Goal: Communication & Community: Answer question/provide support

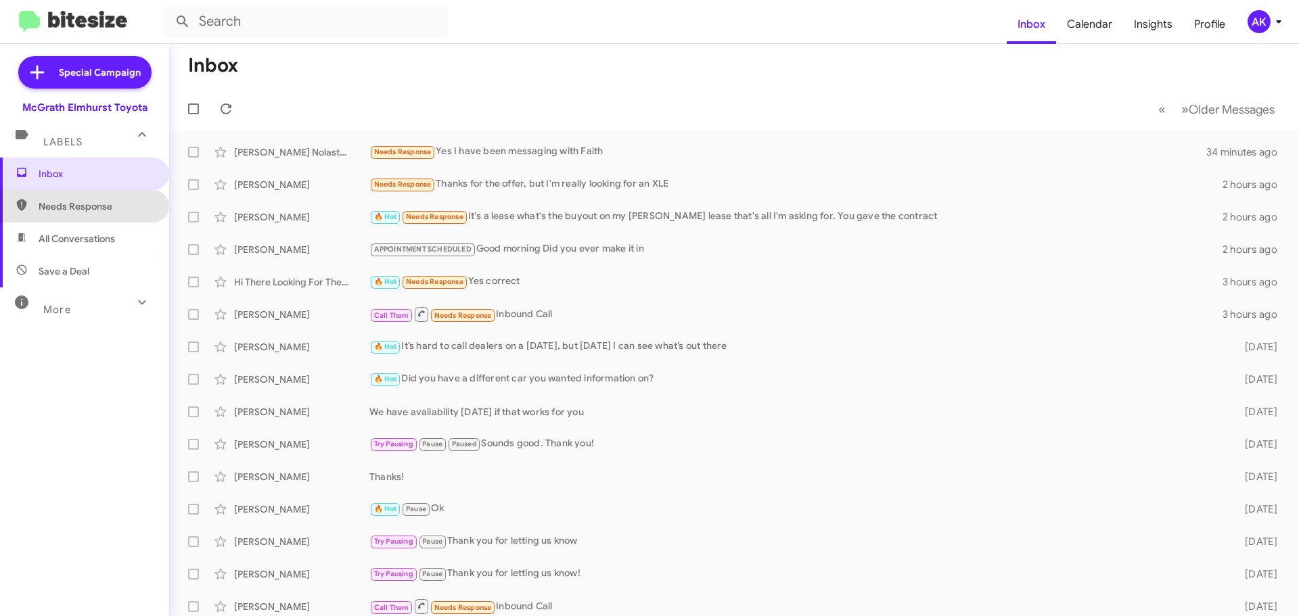
click at [97, 205] on span "Needs Response" at bounding box center [96, 207] width 115 height 14
type input "in:needs-response"
click at [98, 208] on span "Needs Response" at bounding box center [96, 207] width 115 height 14
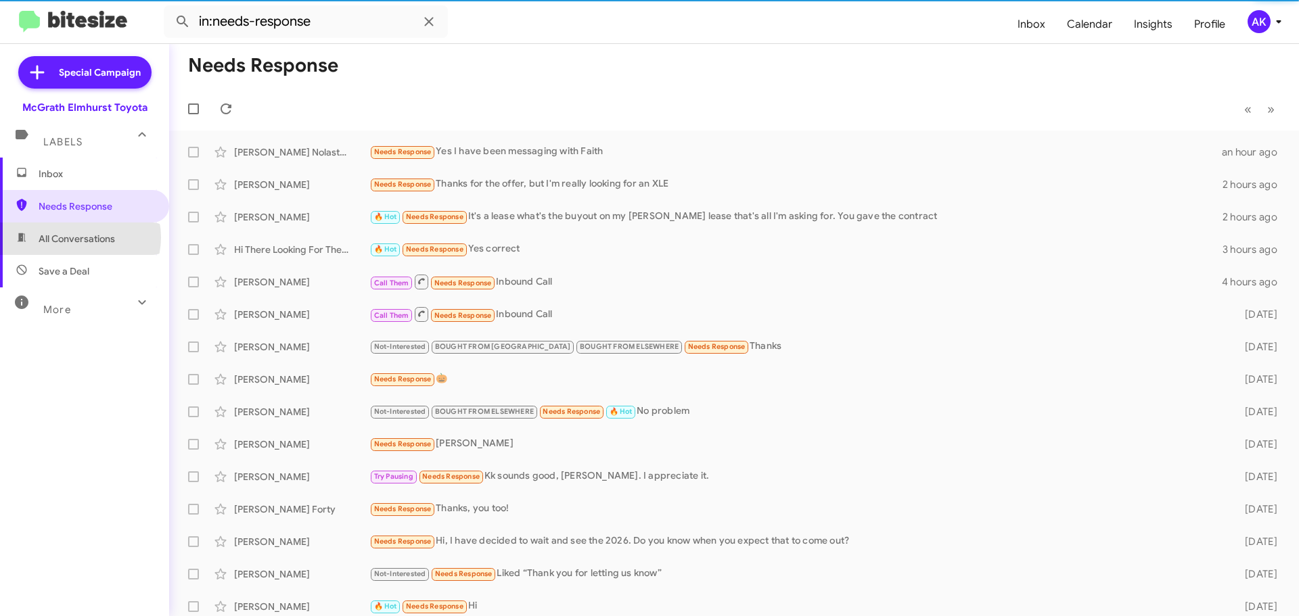
click at [79, 237] on span "All Conversations" at bounding box center [77, 239] width 76 height 14
type input "in:all-conversations"
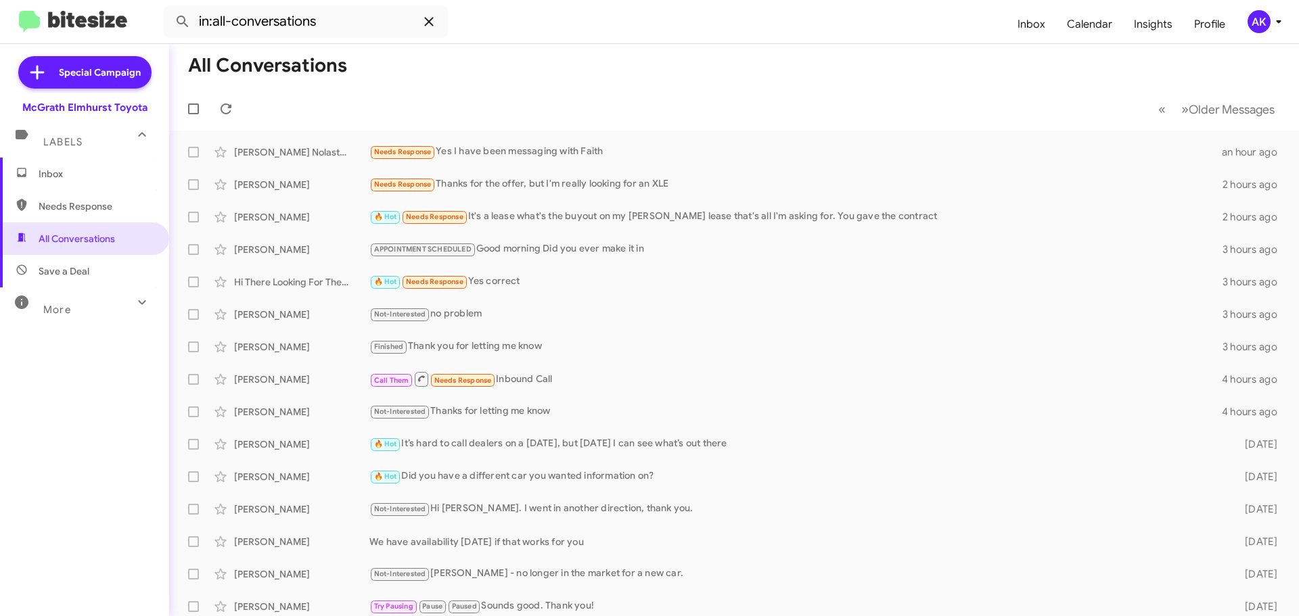
click at [432, 21] on icon at bounding box center [429, 22] width 16 height 16
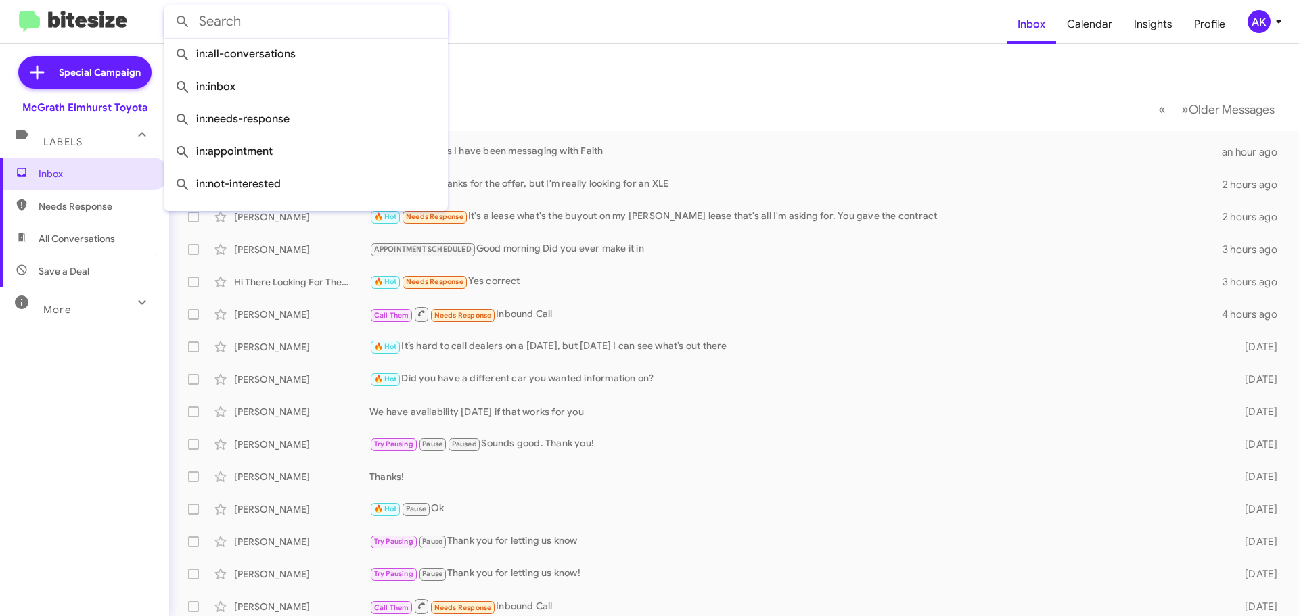
click at [611, 57] on mat-toolbar-row "Inbox" at bounding box center [734, 65] width 1130 height 43
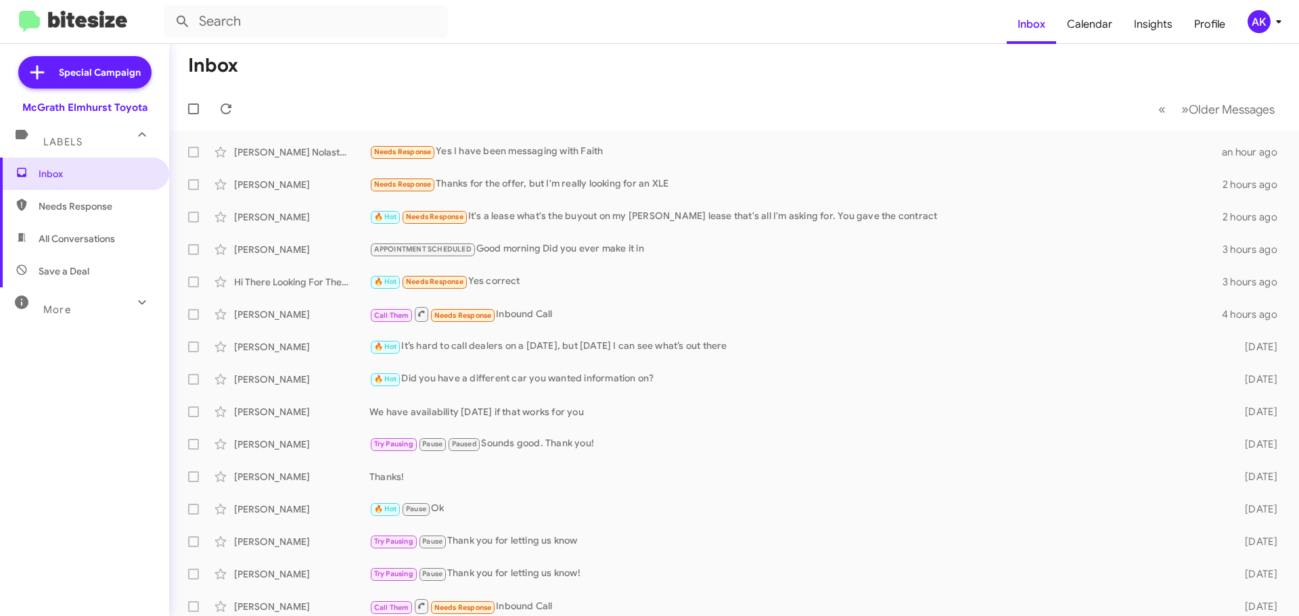
click at [55, 213] on span "Needs Response" at bounding box center [84, 206] width 169 height 32
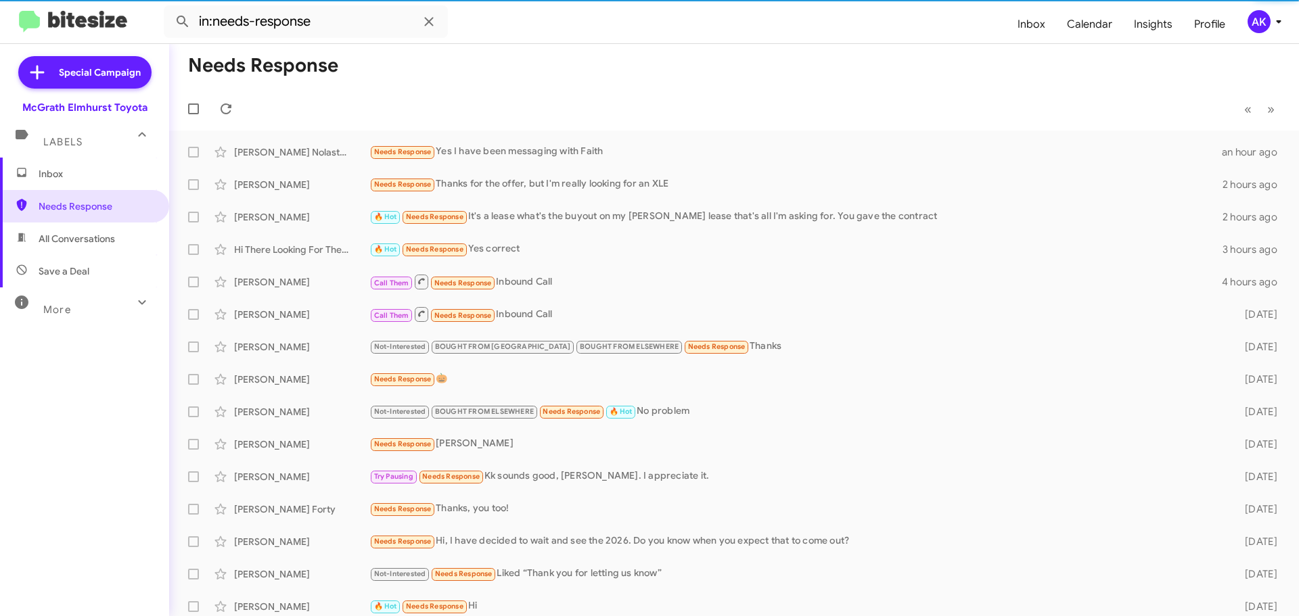
click at [58, 233] on span "All Conversations" at bounding box center [77, 239] width 76 height 14
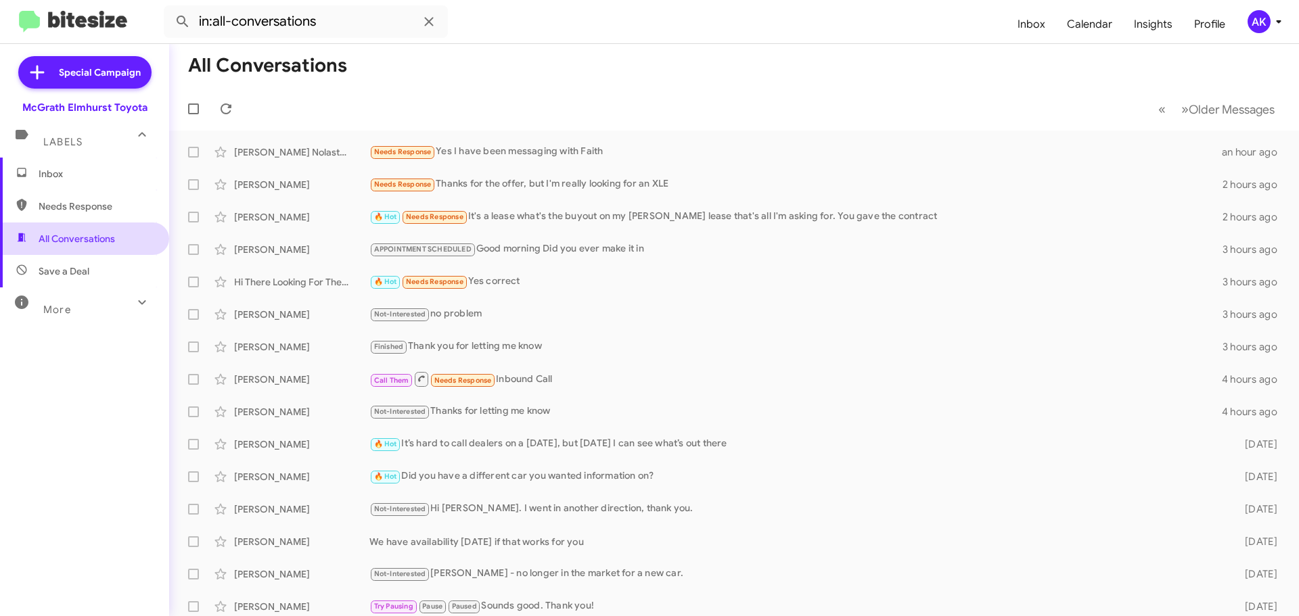
click at [83, 249] on span "All Conversations" at bounding box center [84, 239] width 169 height 32
click at [80, 209] on span "Needs Response" at bounding box center [96, 207] width 115 height 14
type input "in:needs-response"
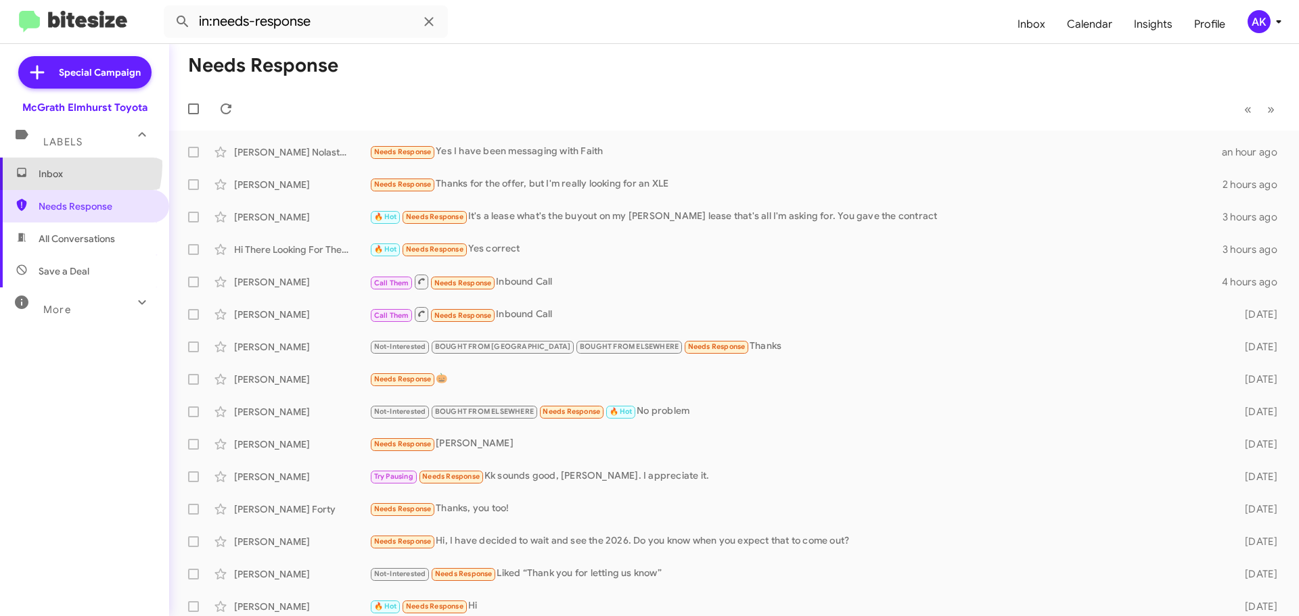
drag, startPoint x: 59, startPoint y: 165, endPoint x: 121, endPoint y: 179, distance: 63.8
click at [59, 166] on span "Inbox" at bounding box center [84, 174] width 169 height 32
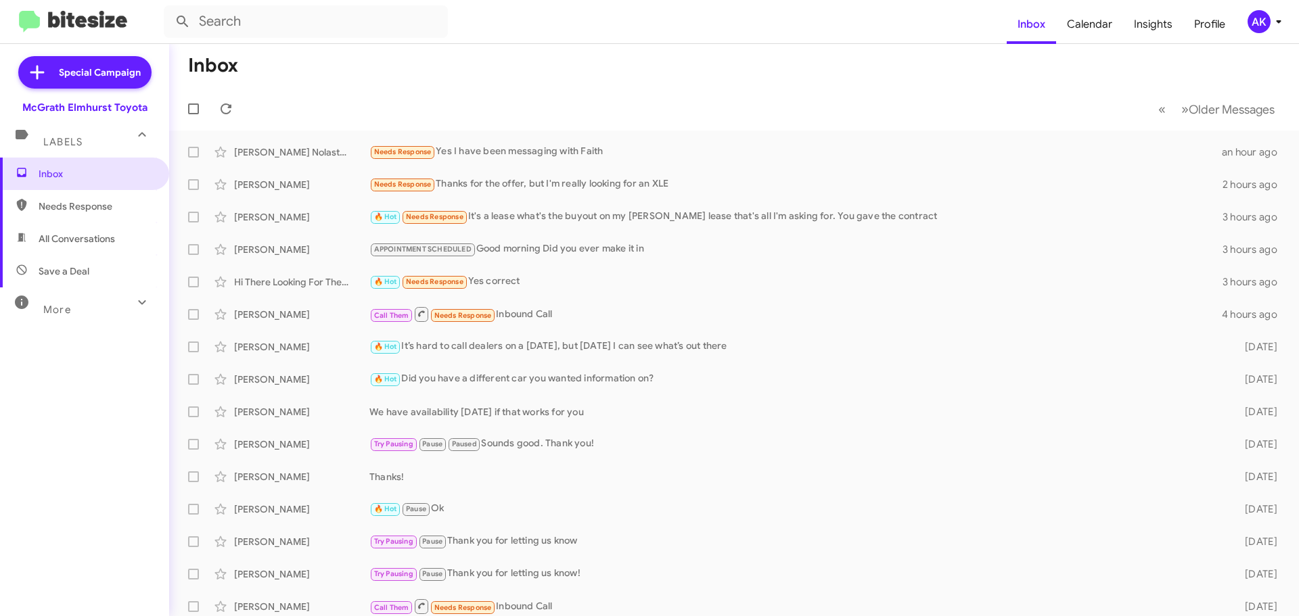
click at [79, 215] on span "Needs Response" at bounding box center [84, 206] width 169 height 32
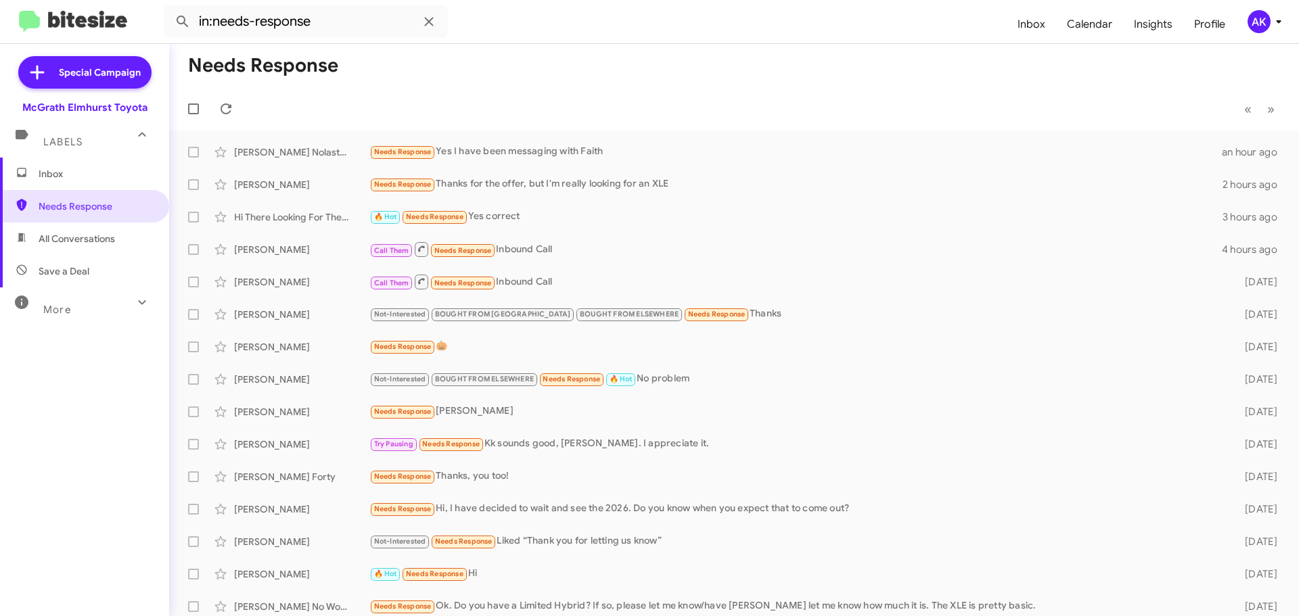
click at [76, 244] on span "All Conversations" at bounding box center [77, 239] width 76 height 14
type input "in:all-conversations"
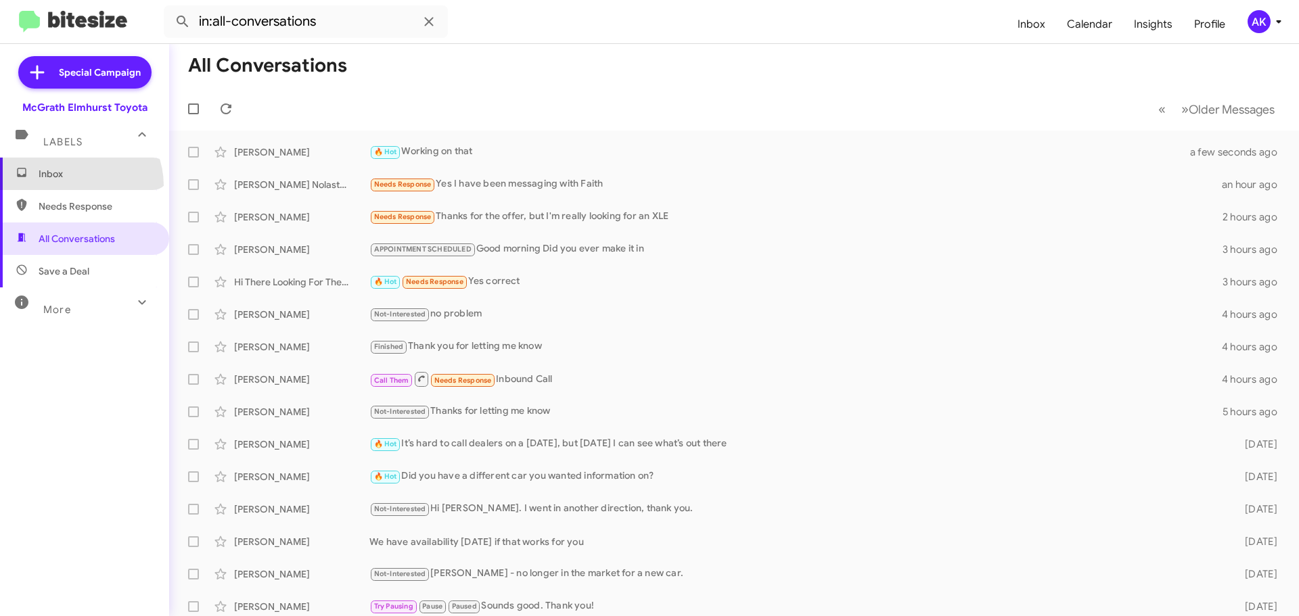
click at [77, 185] on span "Inbox" at bounding box center [84, 174] width 169 height 32
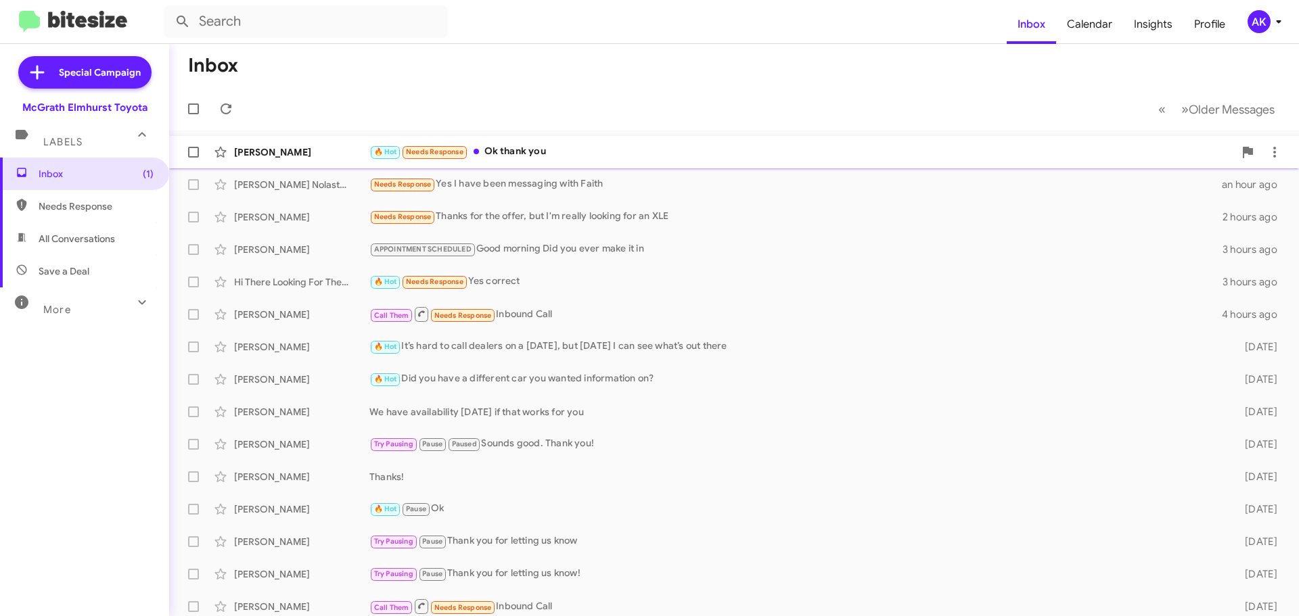
click at [578, 152] on div "🔥 Hot Needs Response Ok thank you" at bounding box center [801, 152] width 865 height 16
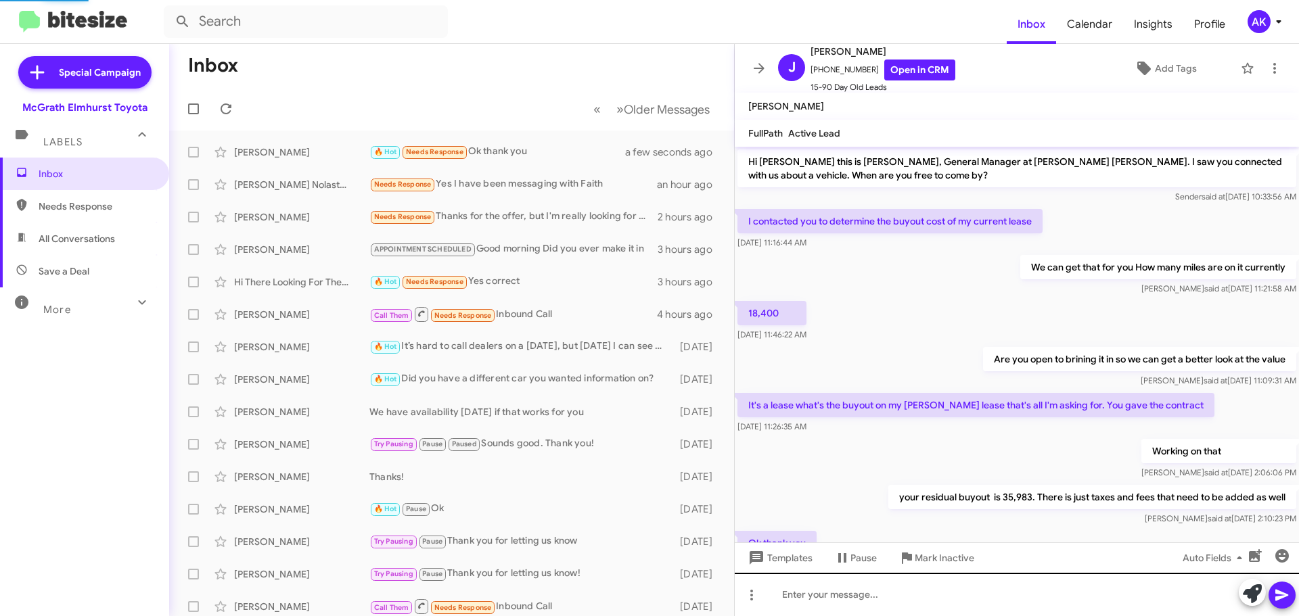
scroll to position [62, 0]
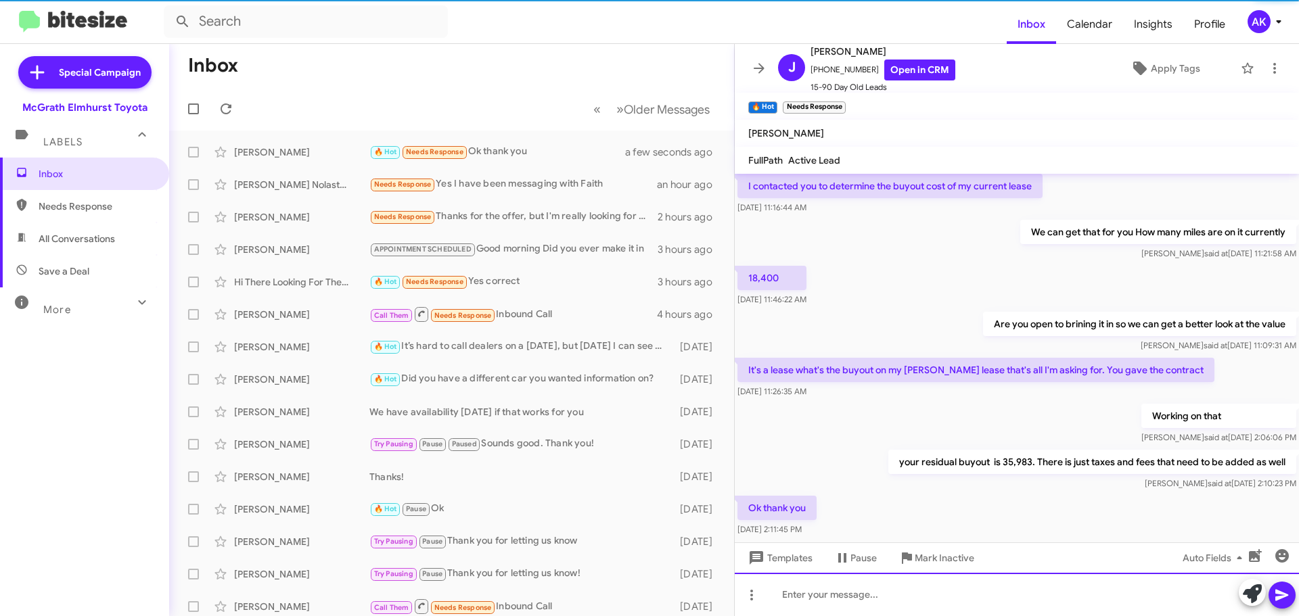
click at [845, 587] on div at bounding box center [1017, 594] width 564 height 43
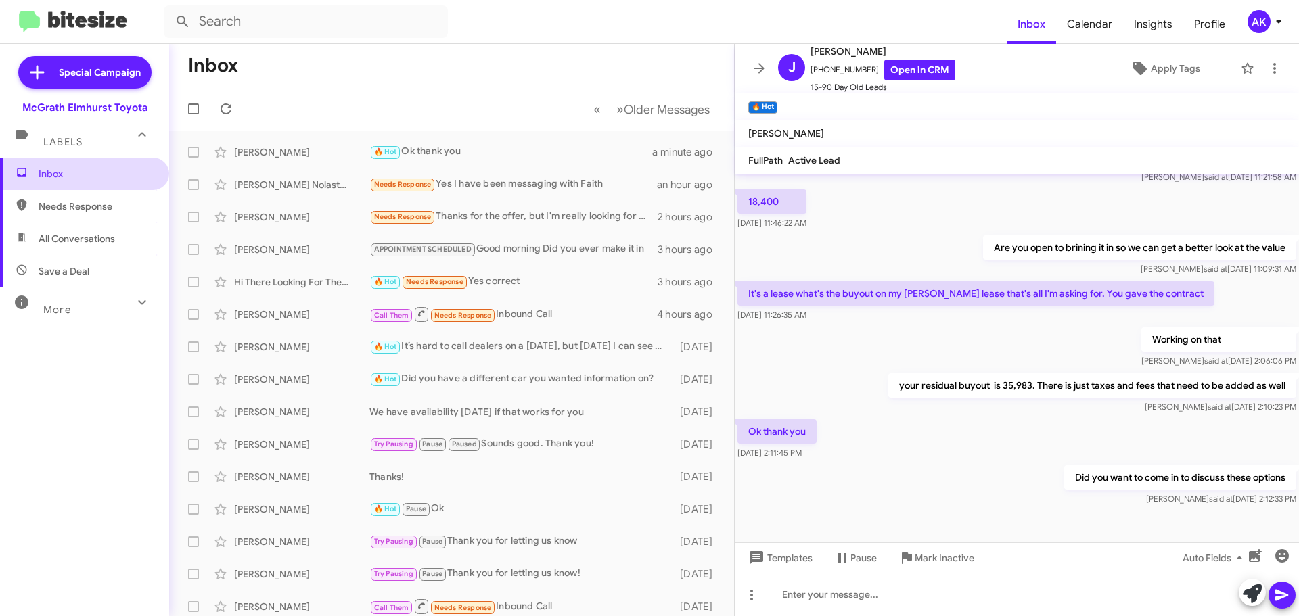
click at [88, 161] on span "Inbox" at bounding box center [84, 174] width 169 height 32
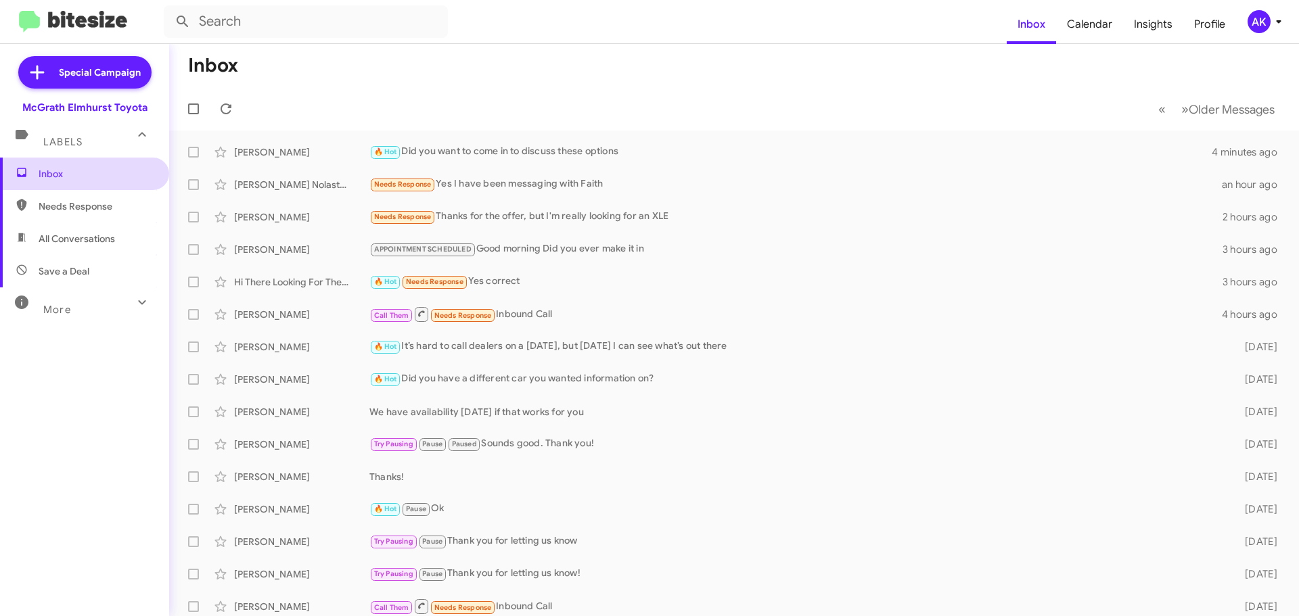
click at [78, 170] on span "Inbox" at bounding box center [96, 174] width 115 height 14
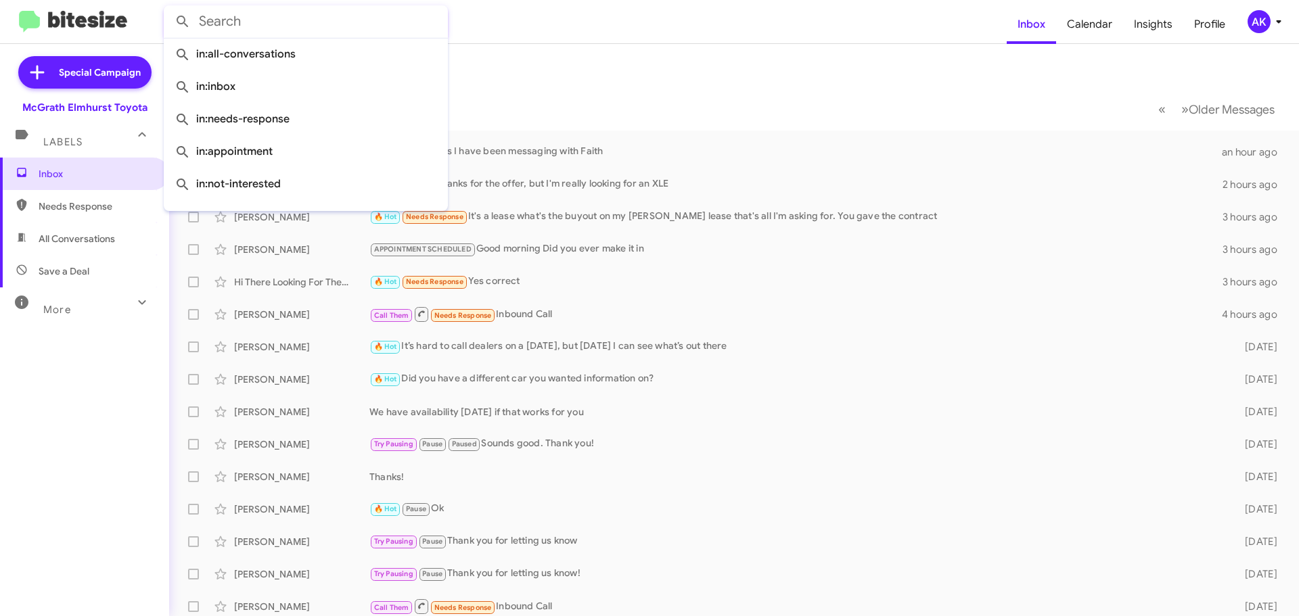
click at [254, 22] on input "text" at bounding box center [306, 21] width 284 height 32
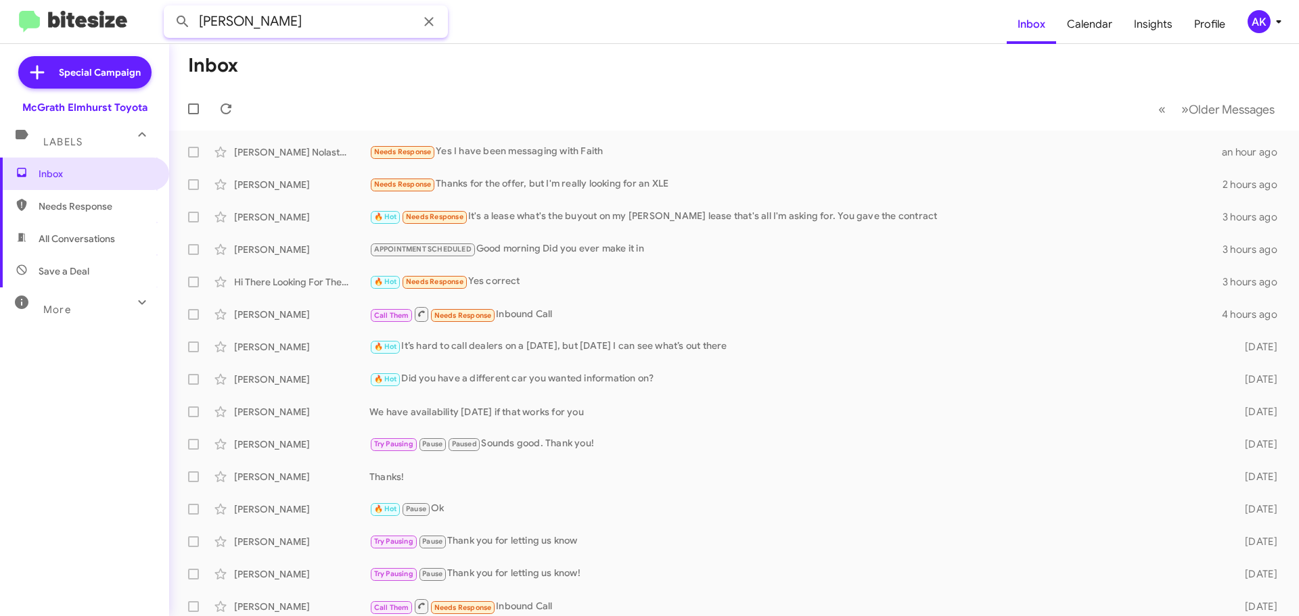
type input "jennifer"
click at [169, 8] on button at bounding box center [182, 21] width 27 height 27
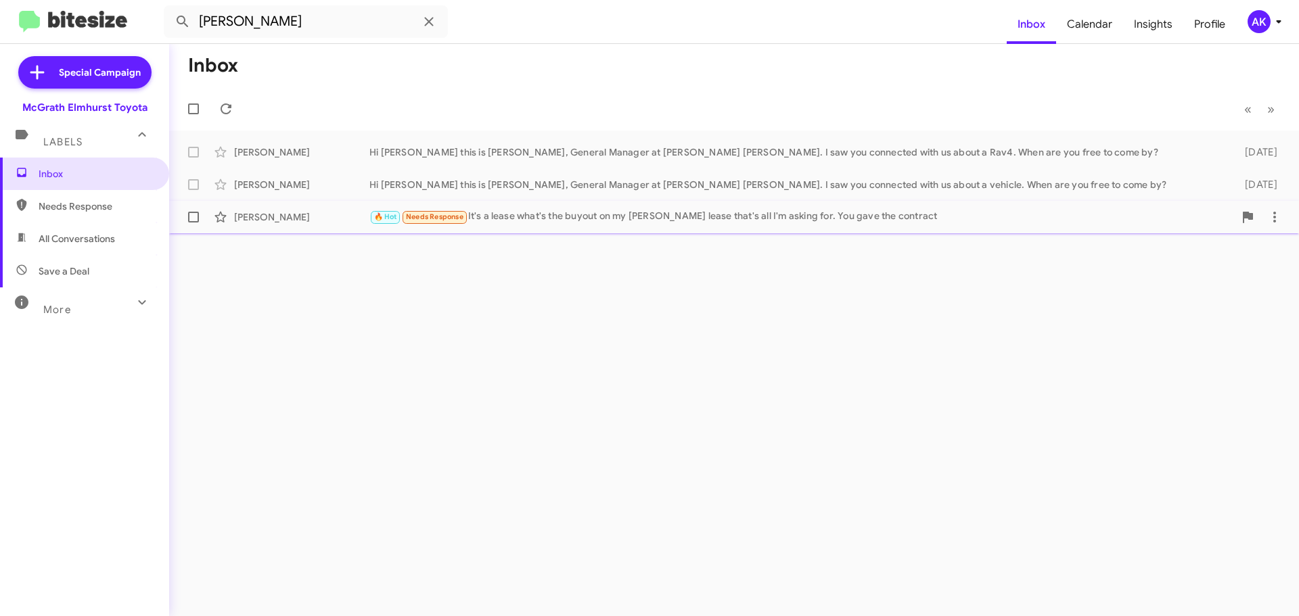
click at [472, 207] on div "Jennifer Deutsch 🔥 Hot Needs Response It's a lease what's the buyout on my McGr…" at bounding box center [734, 217] width 1108 height 27
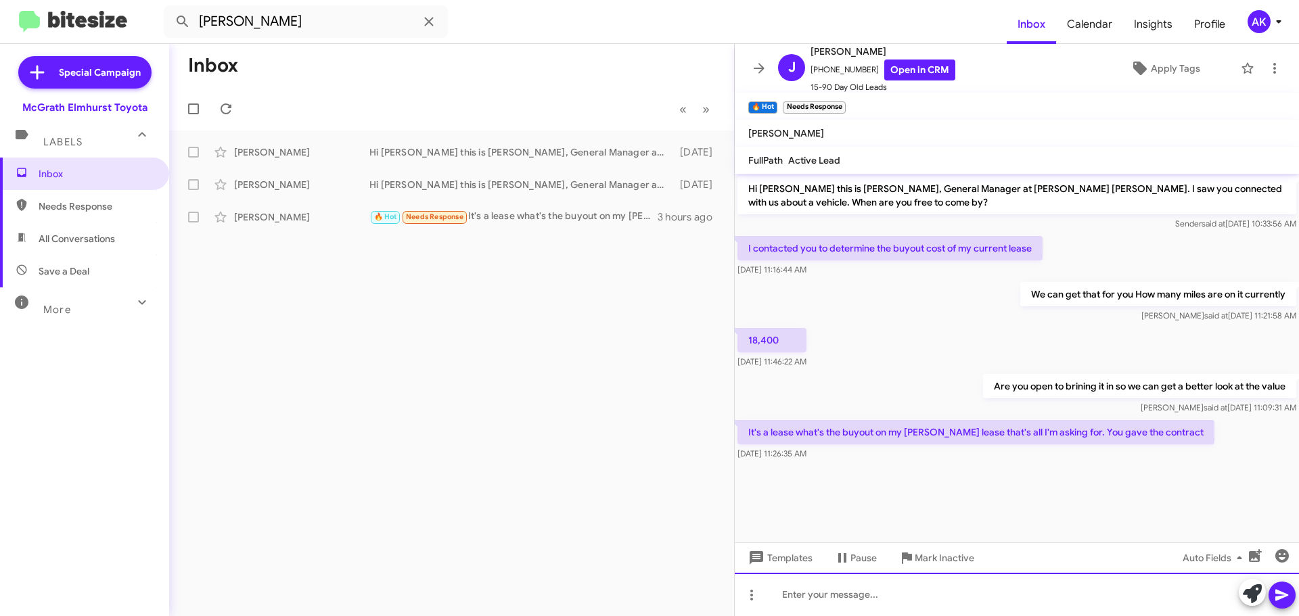
click at [812, 584] on div at bounding box center [1017, 594] width 564 height 43
click at [821, 596] on div at bounding box center [1017, 594] width 564 height 43
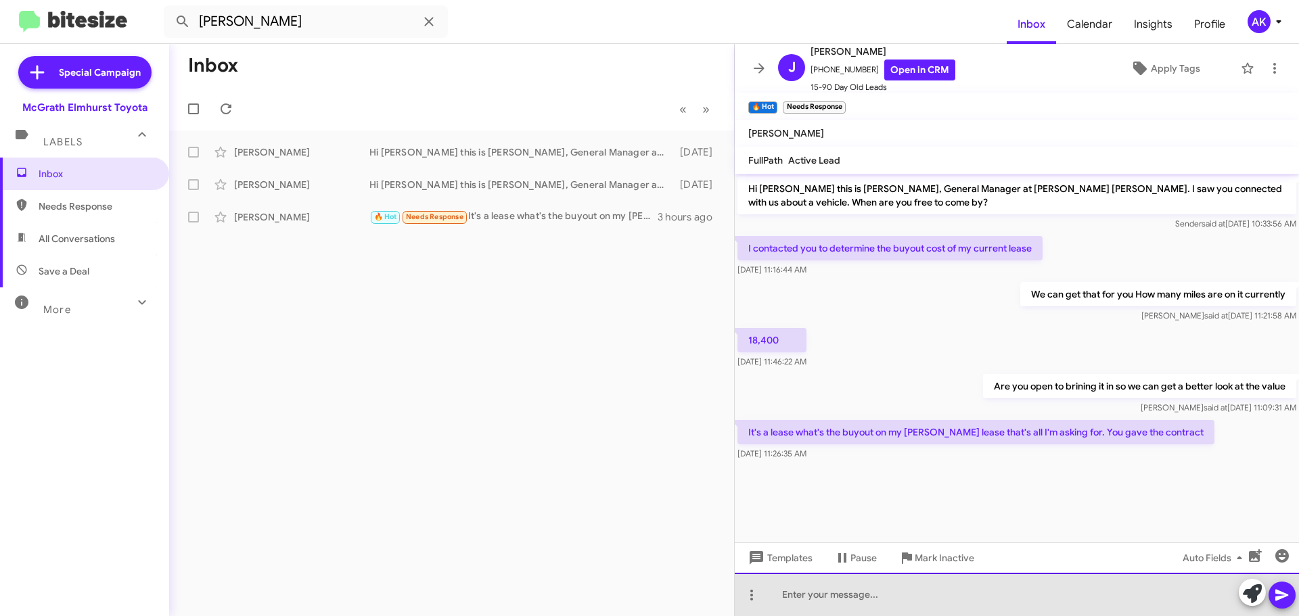
click at [822, 579] on div at bounding box center [1017, 594] width 564 height 43
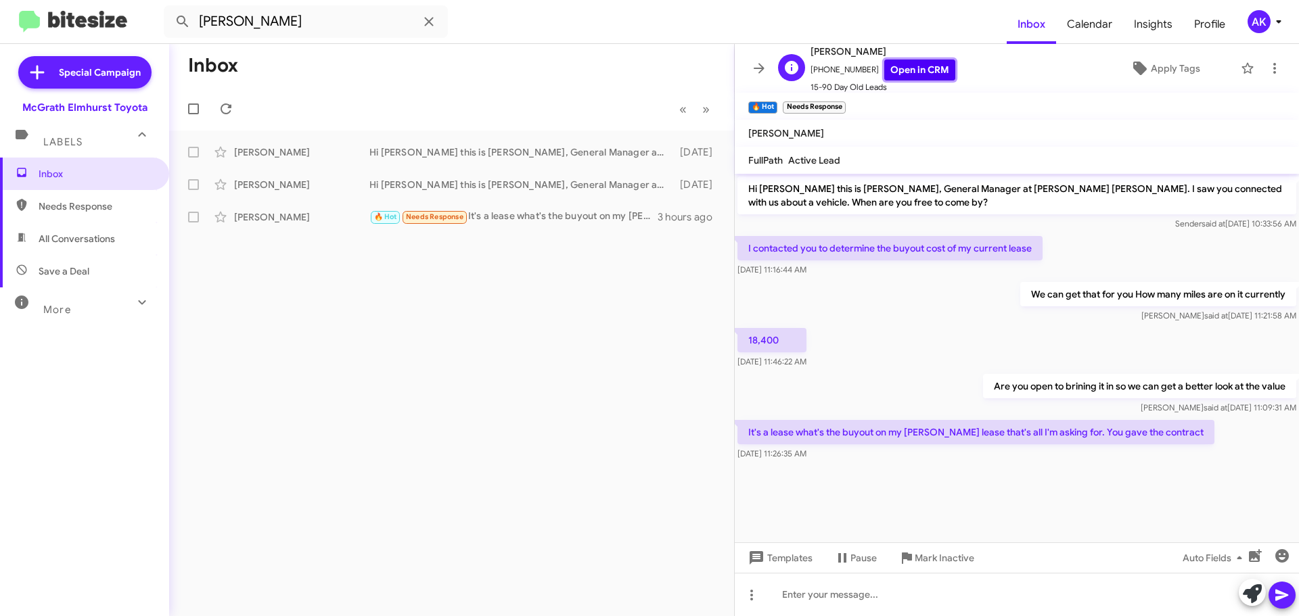
click at [919, 71] on link "Open in CRM" at bounding box center [919, 70] width 71 height 21
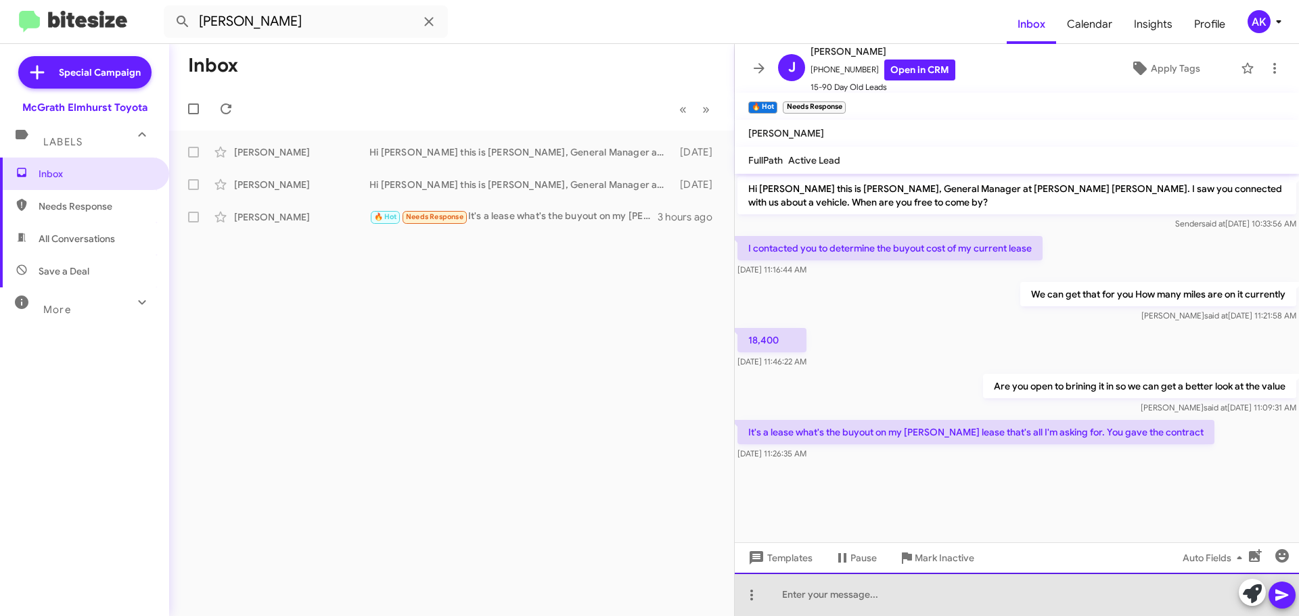
click at [875, 592] on div at bounding box center [1017, 594] width 564 height 43
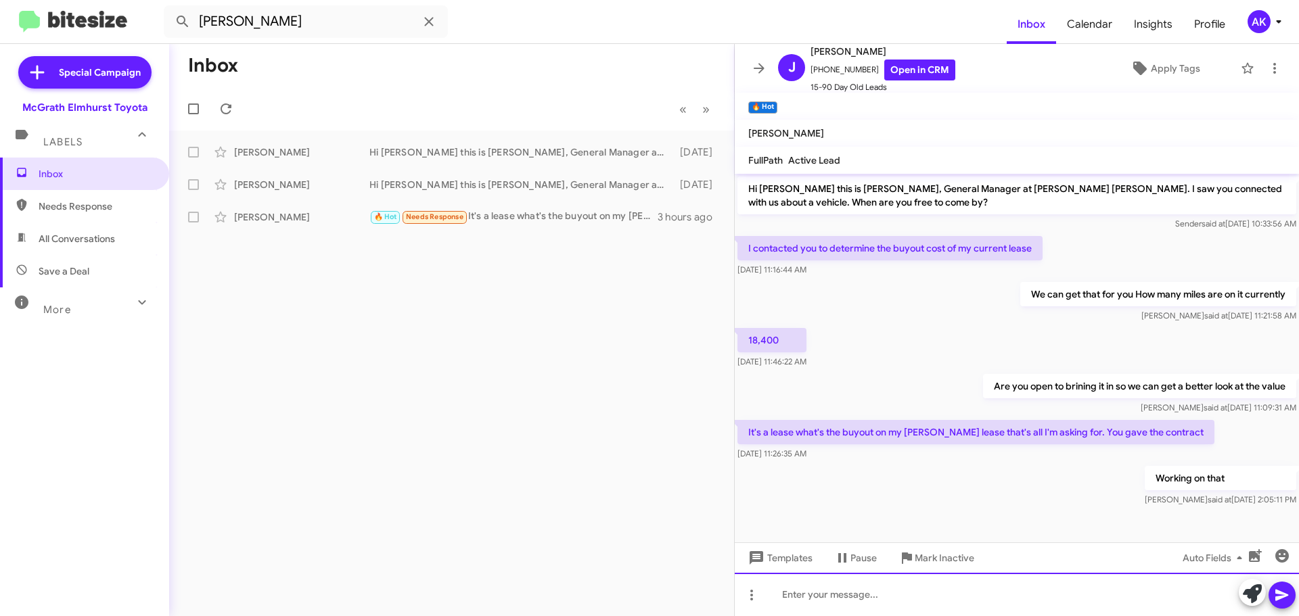
click at [888, 594] on div at bounding box center [1017, 594] width 564 height 43
click at [884, 597] on div "your buyout is" at bounding box center [1017, 594] width 564 height 43
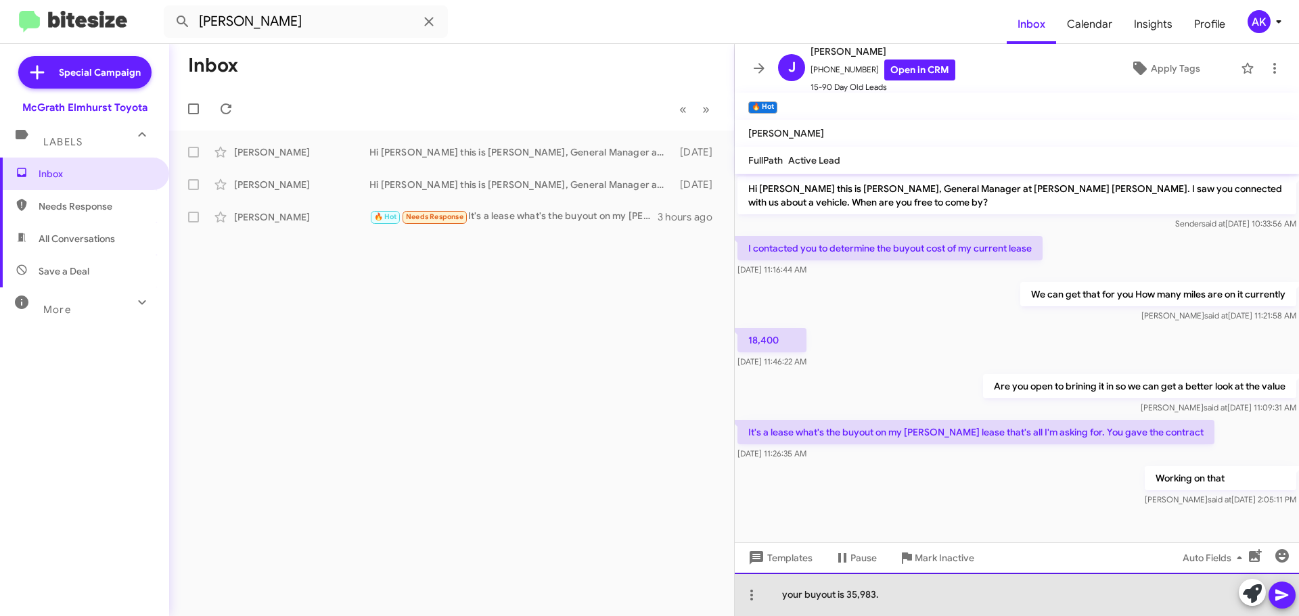
click at [831, 593] on div "your buyout is 35,983." at bounding box center [1017, 594] width 564 height 43
click at [955, 591] on div "your residual buyout is 35,983." at bounding box center [1017, 594] width 564 height 43
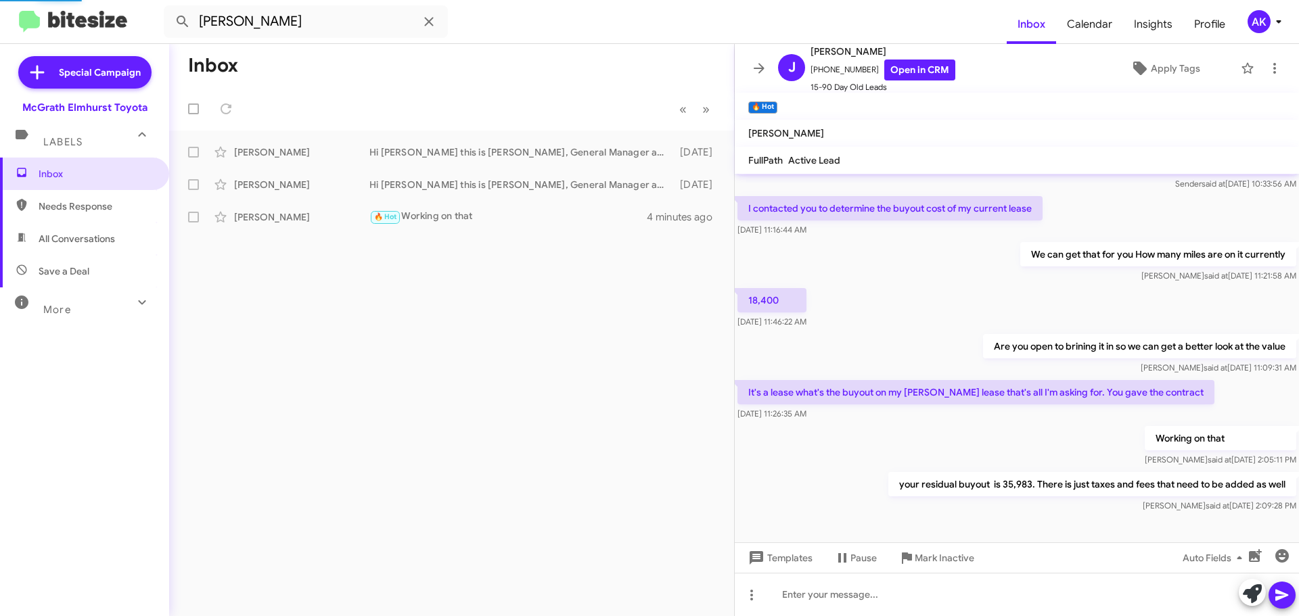
scroll to position [89, 0]
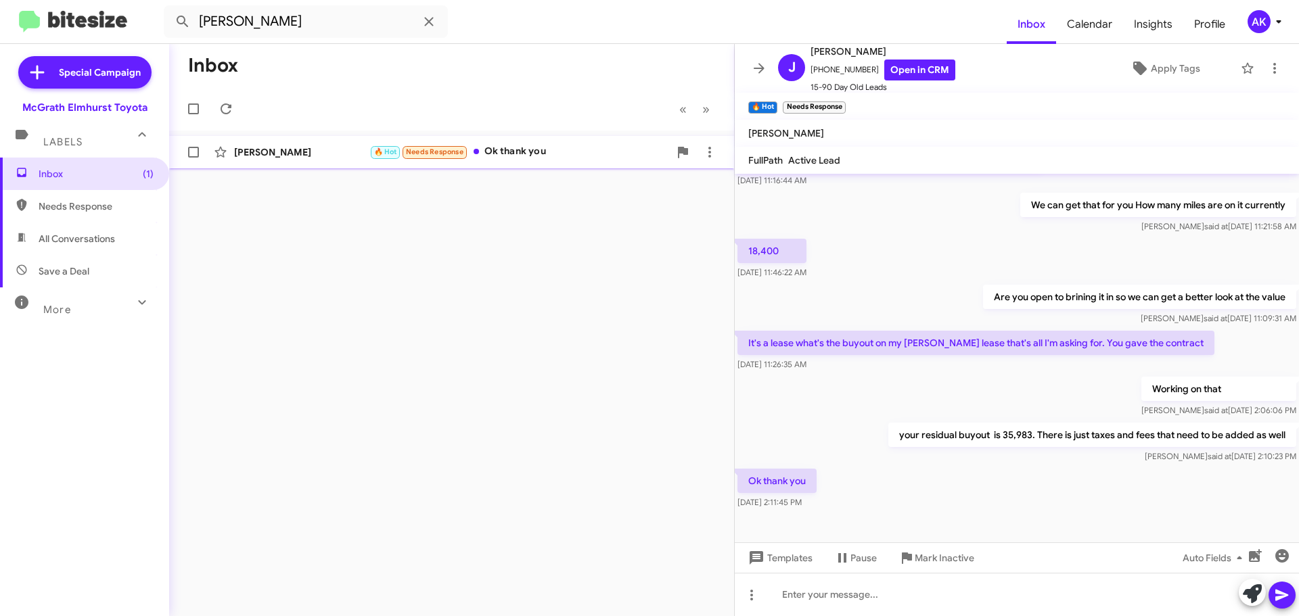
click at [559, 156] on div "🔥 Hot Needs Response Ok thank you" at bounding box center [519, 152] width 300 height 16
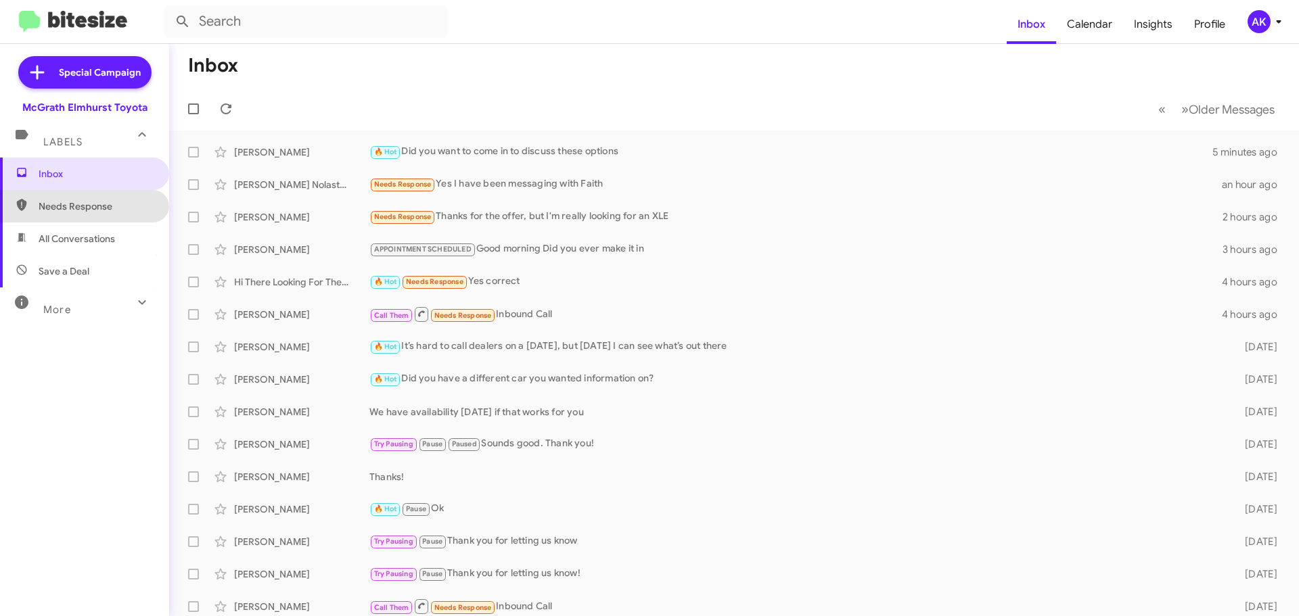
click at [91, 206] on span "Needs Response" at bounding box center [96, 207] width 115 height 14
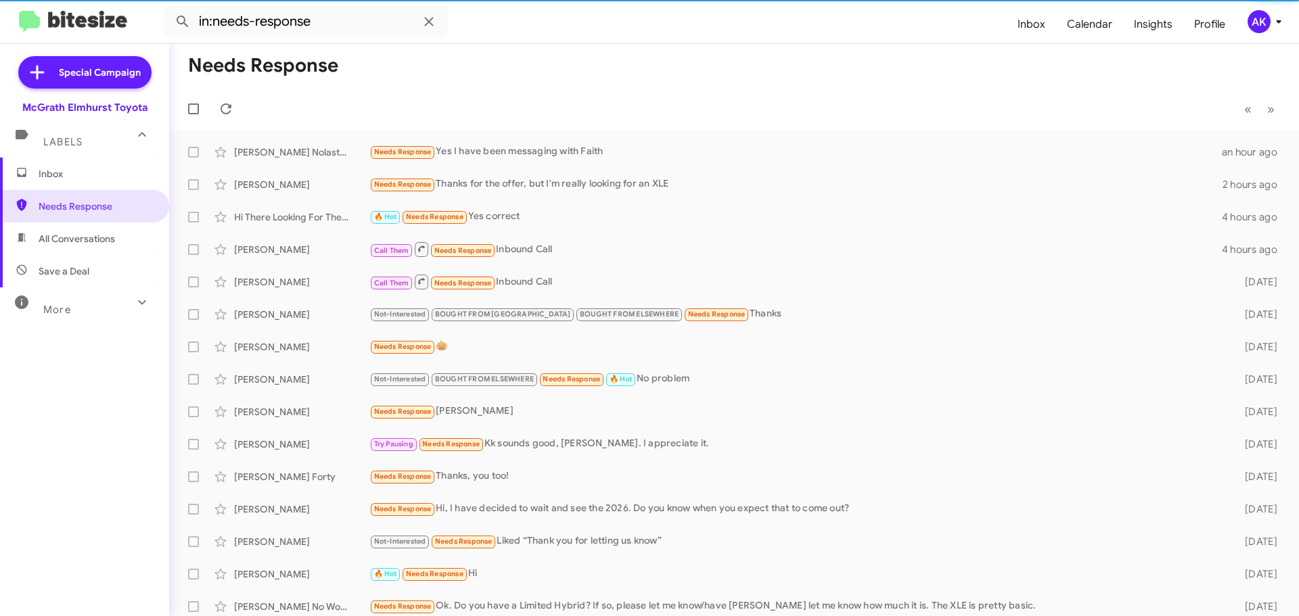
click at [82, 238] on span "All Conversations" at bounding box center [77, 239] width 76 height 14
type input "in:all-conversations"
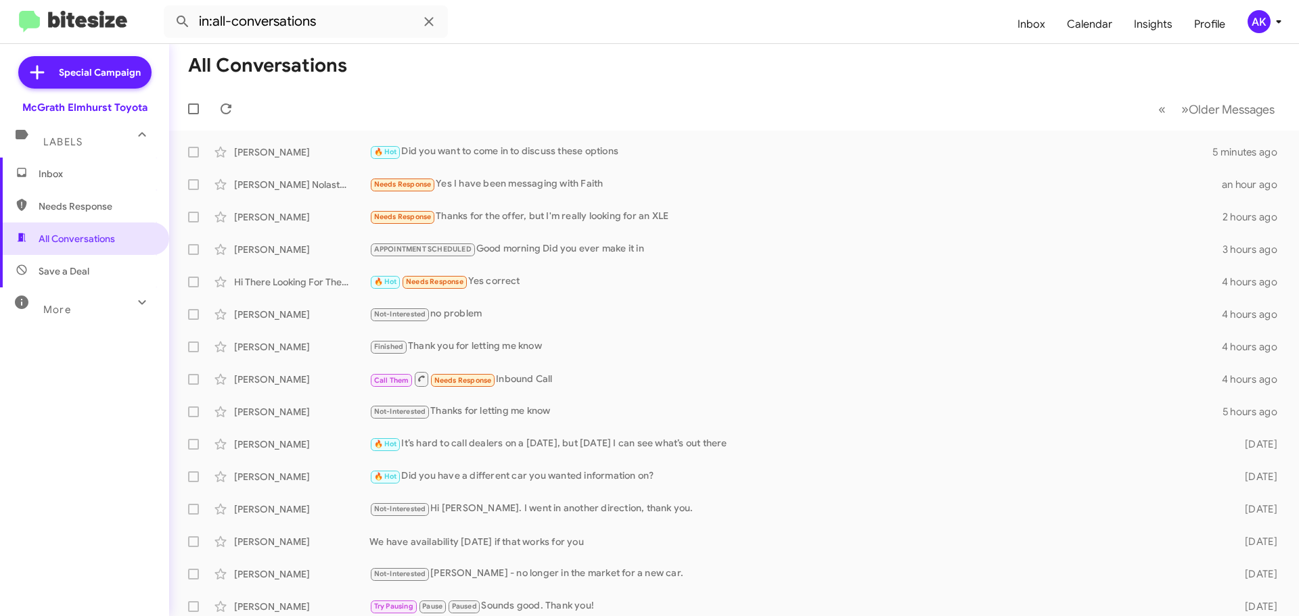
click at [64, 164] on span "Inbox" at bounding box center [84, 174] width 169 height 32
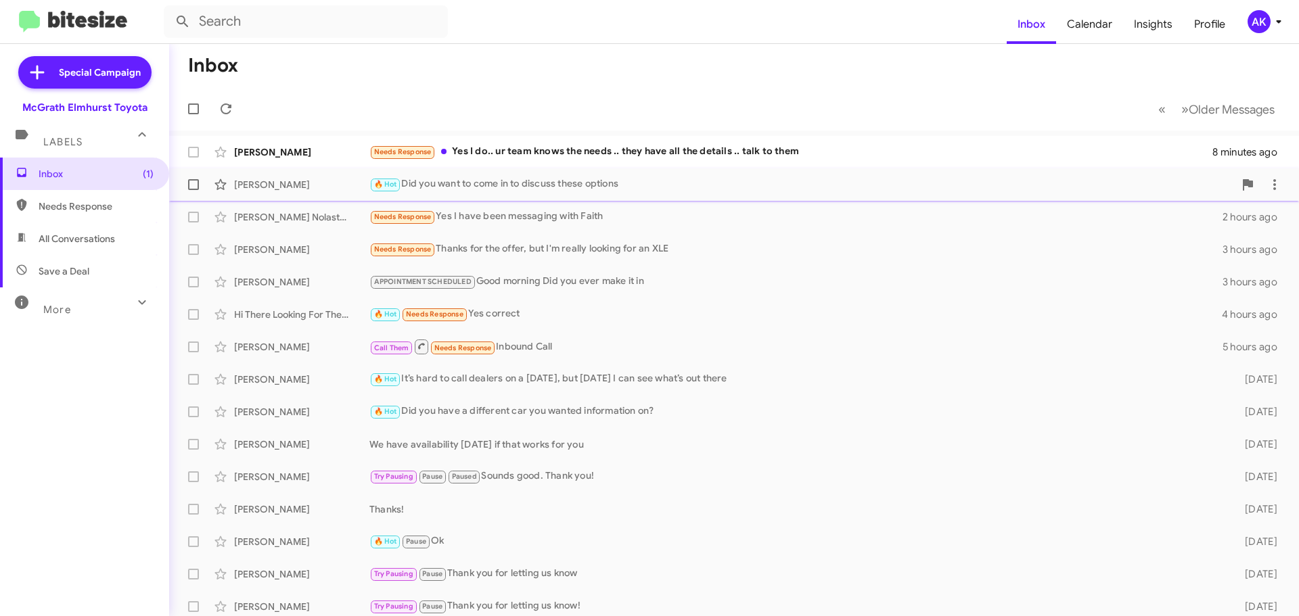
drag, startPoint x: 550, startPoint y: 145, endPoint x: 631, endPoint y: 184, distance: 90.2
click at [550, 145] on div "Needs Response Yes I do.. ur team knows the needs .. they have all the details …" at bounding box center [790, 152] width 843 height 16
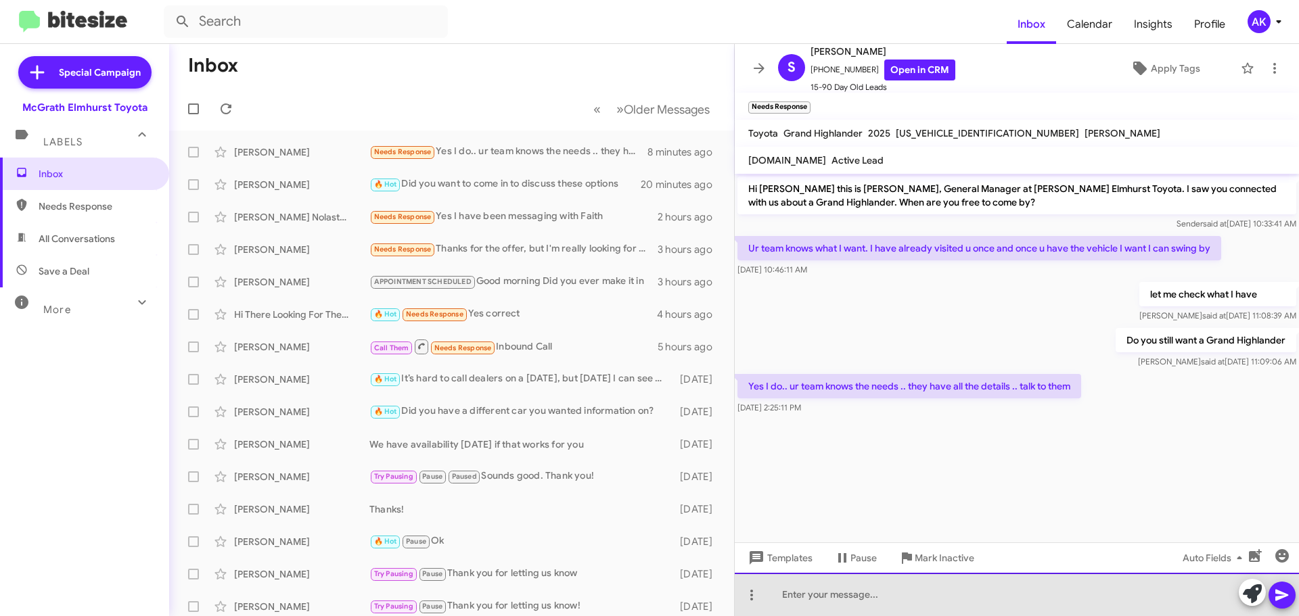
click at [900, 607] on div at bounding box center [1017, 594] width 564 height 43
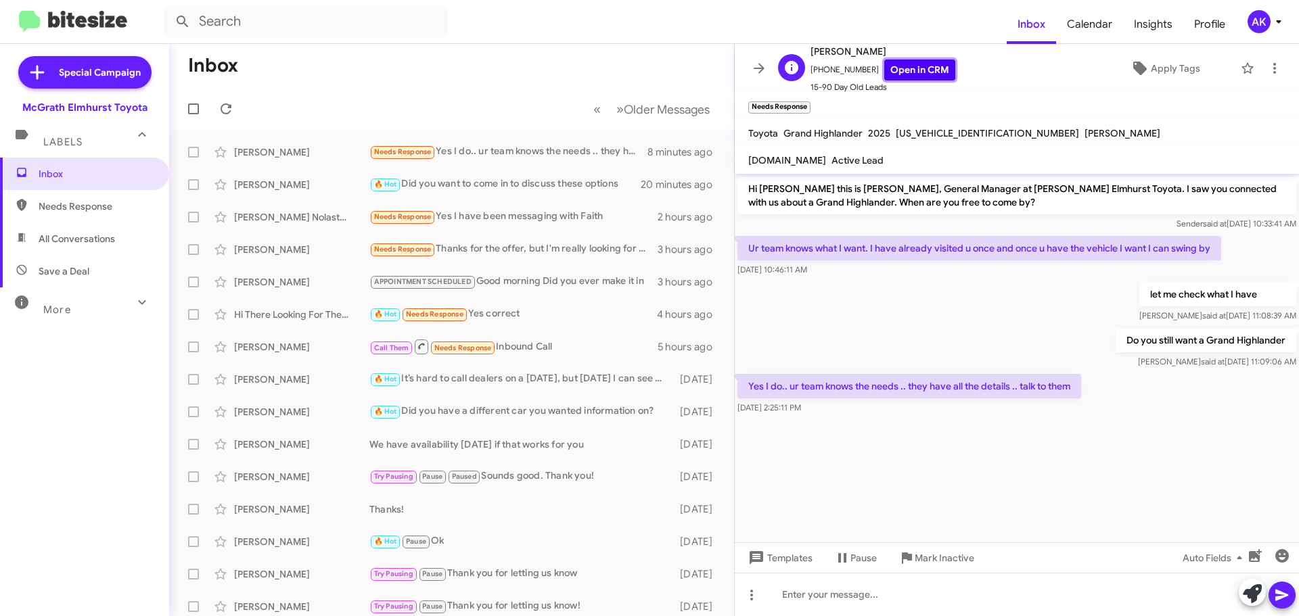
click at [884, 63] on link "Open in CRM" at bounding box center [919, 70] width 71 height 21
click at [57, 169] on span "Inbox" at bounding box center [96, 174] width 115 height 14
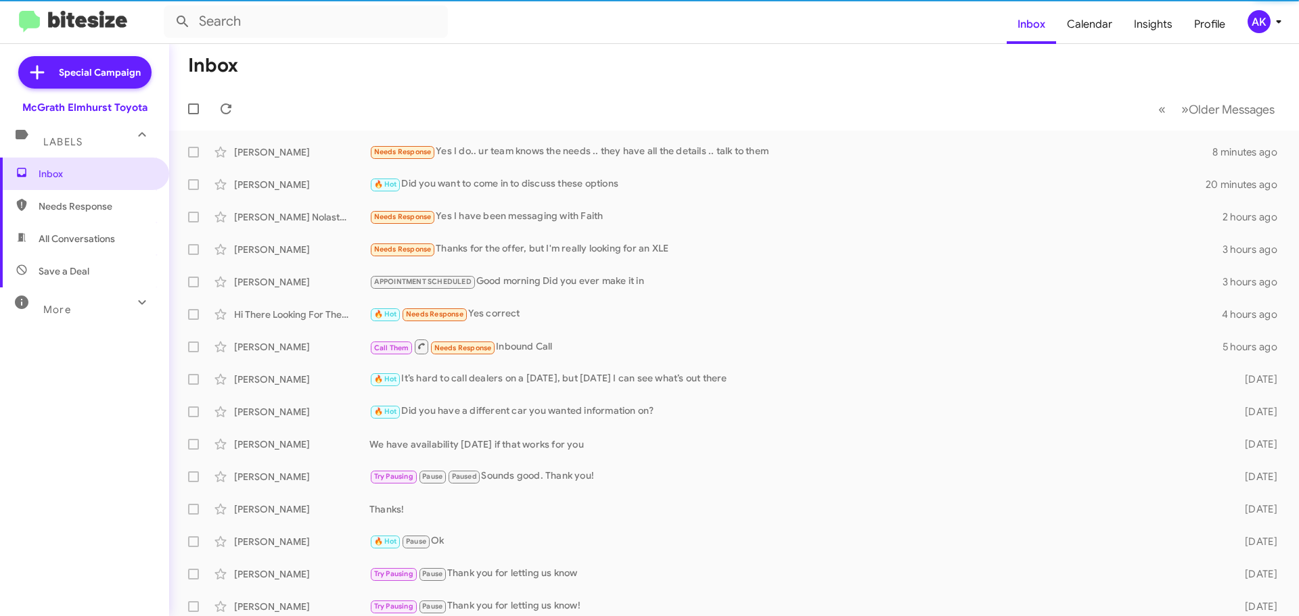
click at [66, 214] on span "Needs Response" at bounding box center [84, 206] width 169 height 32
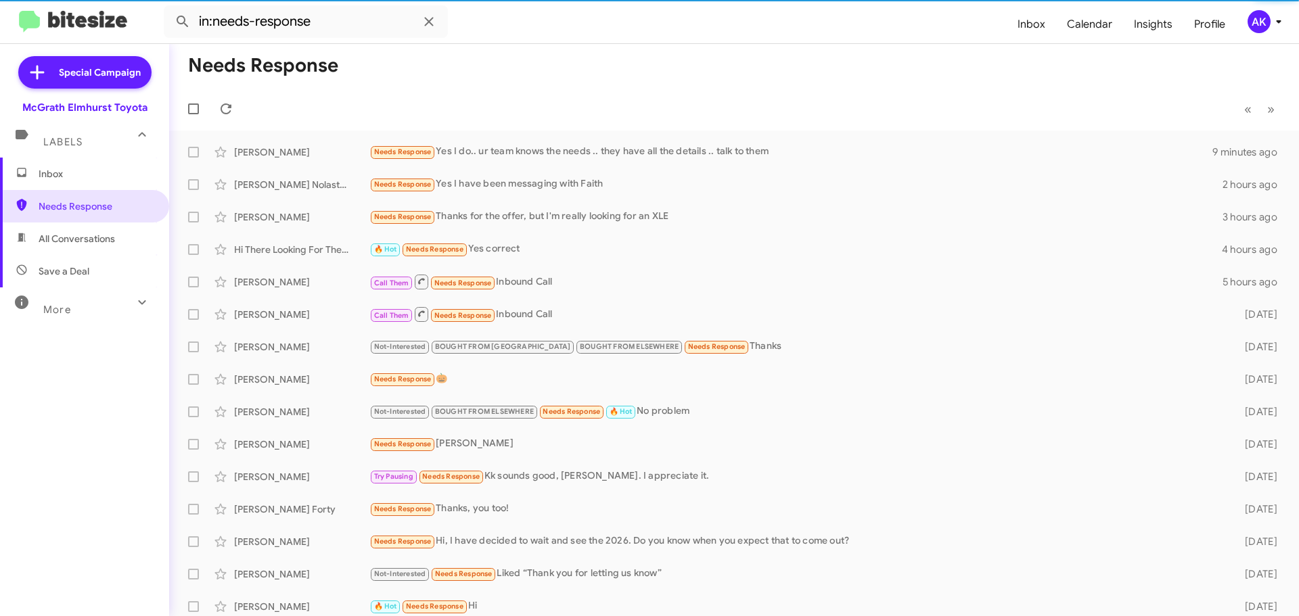
click at [73, 244] on span "All Conversations" at bounding box center [77, 239] width 76 height 14
type input "in:all-conversations"
